Goal: Task Accomplishment & Management: Manage account settings

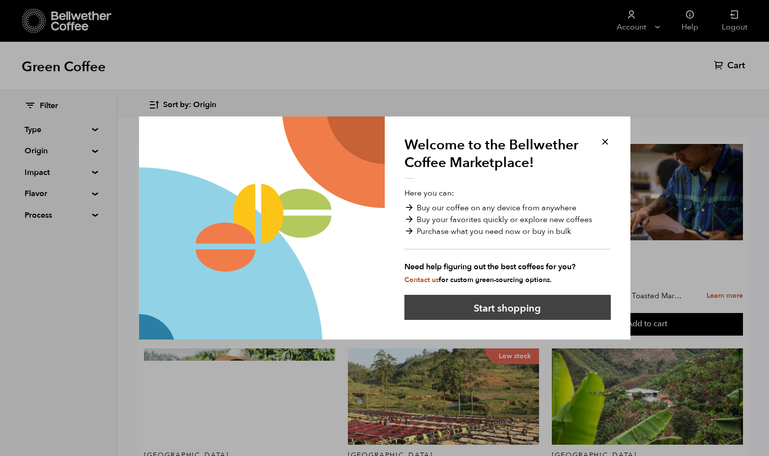
click at [489, 308] on button "Start shopping" at bounding box center [507, 307] width 206 height 25
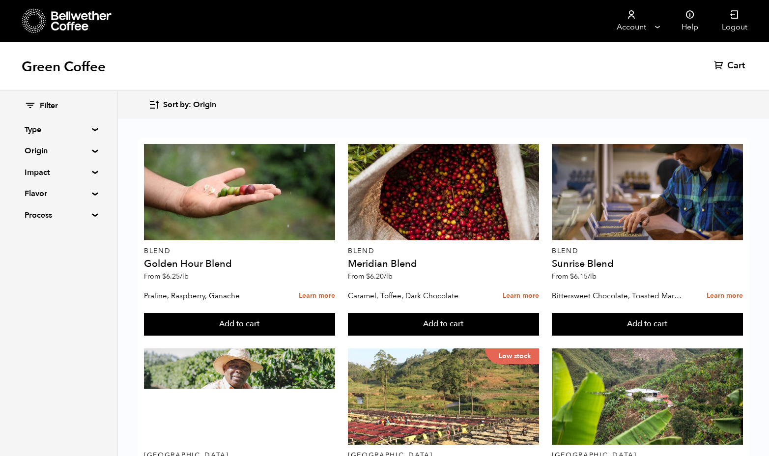
scroll to position [930, 0]
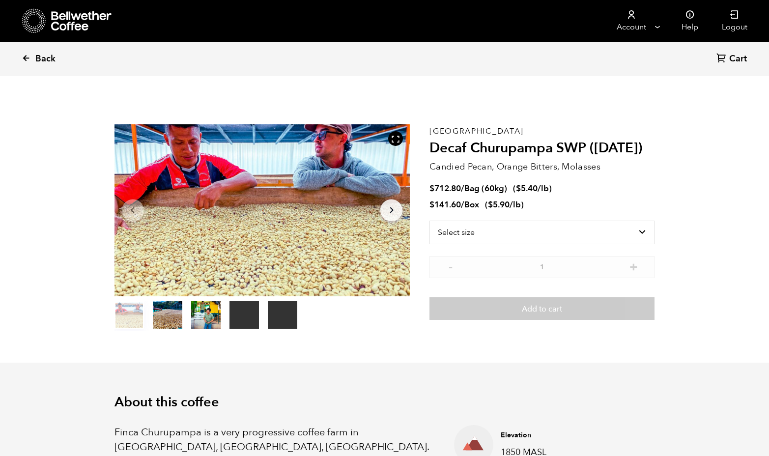
click at [28, 59] on icon at bounding box center [26, 58] width 9 height 9
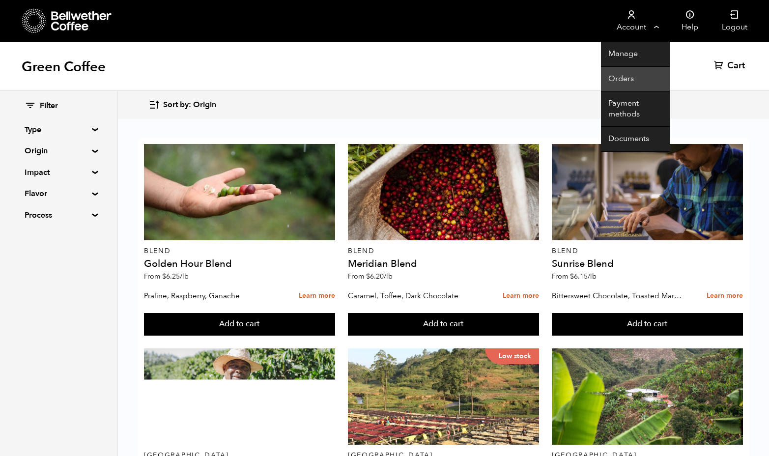
click at [624, 76] on link "Orders" at bounding box center [635, 79] width 69 height 25
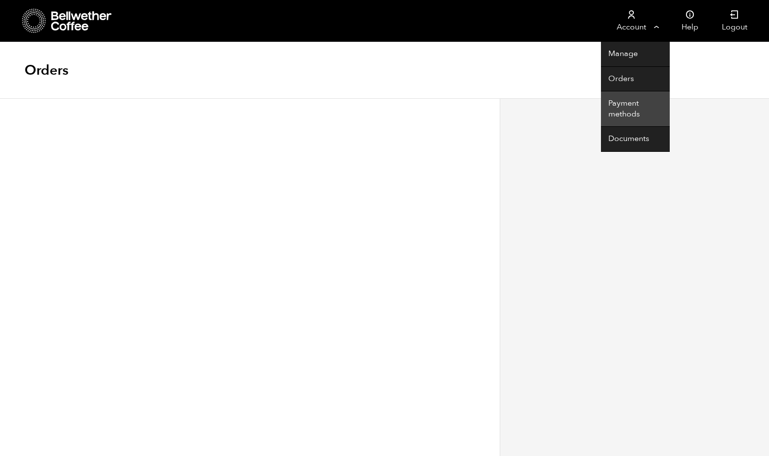
click at [627, 110] on link "Payment methods" at bounding box center [635, 108] width 69 height 35
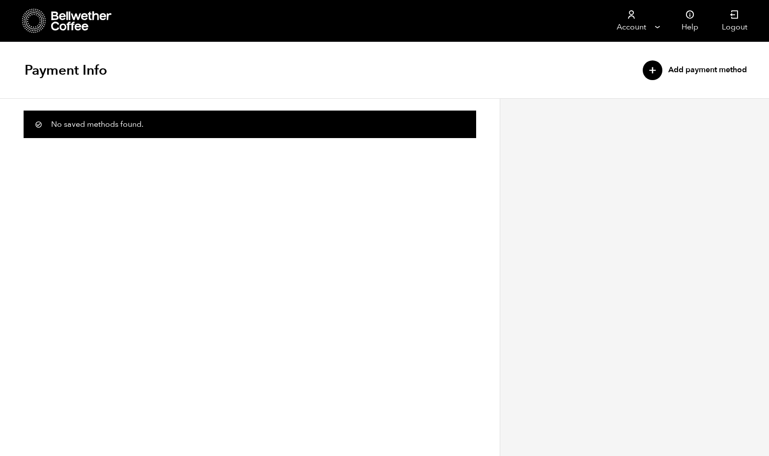
click at [645, 68] on div "+" at bounding box center [653, 70] width 20 height 20
